Goal: Navigation & Orientation: Find specific page/section

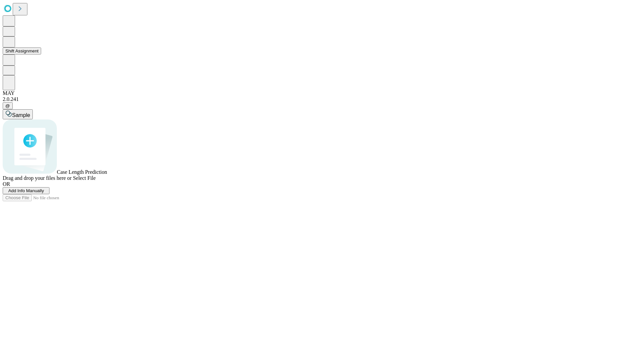
click at [41, 54] on button "Shift Assignment" at bounding box center [22, 50] width 38 height 7
